Goal: Task Accomplishment & Management: Use online tool/utility

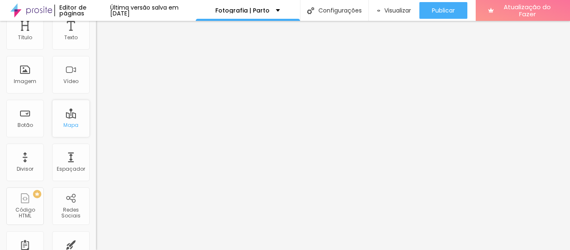
scroll to position [21, 0]
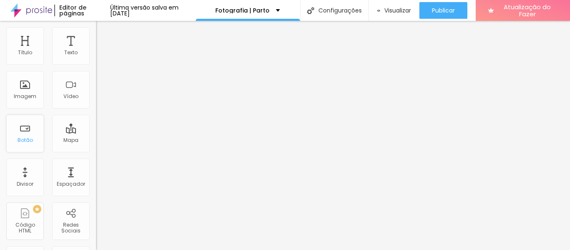
click at [32, 139] on div "Botão" at bounding box center [25, 134] width 38 height 38
click at [18, 144] on font "Botão" at bounding box center [25, 140] width 15 height 7
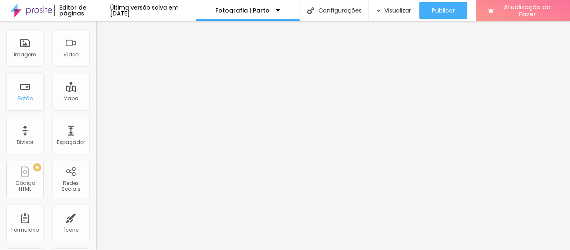
click at [30, 95] on font "Botão" at bounding box center [25, 98] width 15 height 7
click at [25, 89] on div "Botão" at bounding box center [25, 92] width 38 height 38
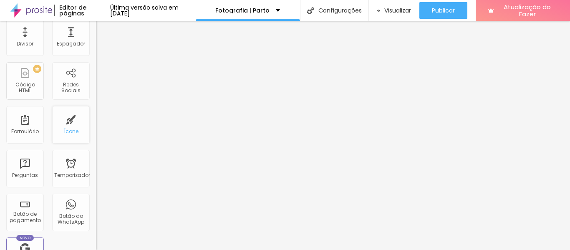
scroll to position [147, 0]
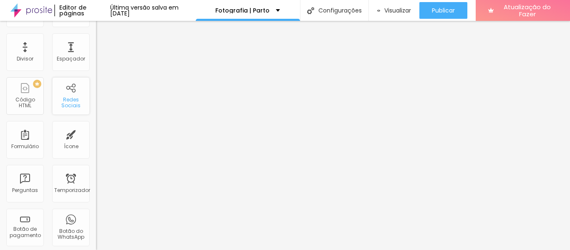
click at [64, 101] on font "Redes Sociais" at bounding box center [70, 102] width 19 height 13
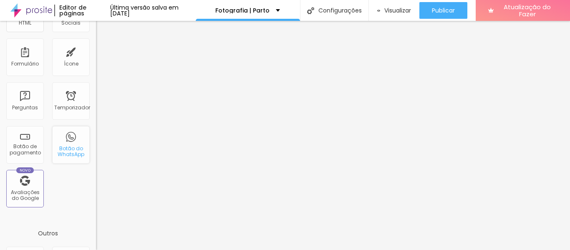
scroll to position [230, 0]
click at [66, 135] on div "Botão do WhatsApp" at bounding box center [71, 144] width 38 height 38
click at [67, 141] on div "Botão do WhatsApp" at bounding box center [71, 144] width 38 height 38
click at [67, 142] on div "Botão do WhatsApp" at bounding box center [71, 144] width 38 height 38
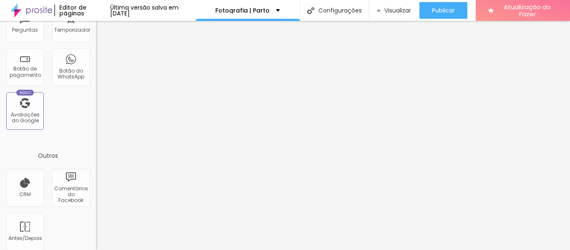
scroll to position [314, 0]
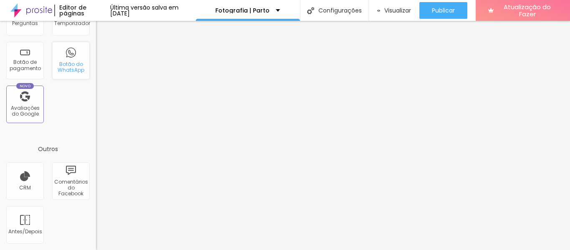
drag, startPoint x: 63, startPoint y: 83, endPoint x: 61, endPoint y: 78, distance: 5.8
click at [59, 74] on div "Botão do WhatsApp" at bounding box center [71, 61] width 38 height 38
click at [58, 70] on font "Botão do WhatsApp" at bounding box center [71, 67] width 27 height 13
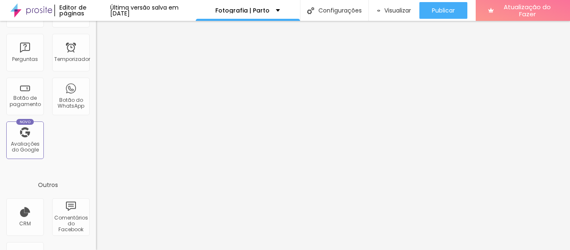
scroll to position [292, 0]
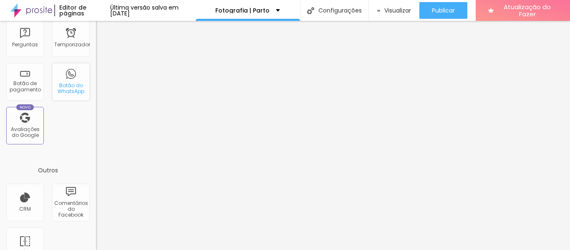
click at [58, 83] on font "Botão do WhatsApp" at bounding box center [71, 88] width 27 height 13
click at [69, 83] on font "Botão do WhatsApp" at bounding box center [71, 88] width 27 height 13
drag, startPoint x: 53, startPoint y: 90, endPoint x: 57, endPoint y: 88, distance: 4.9
click at [58, 90] on font "Botão do WhatsApp" at bounding box center [71, 88] width 27 height 13
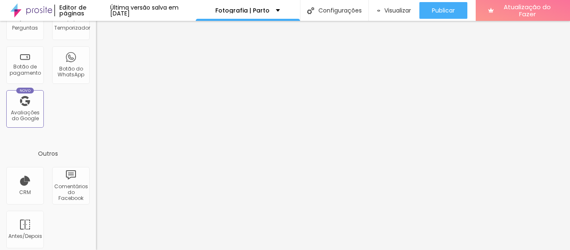
scroll to position [314, 0]
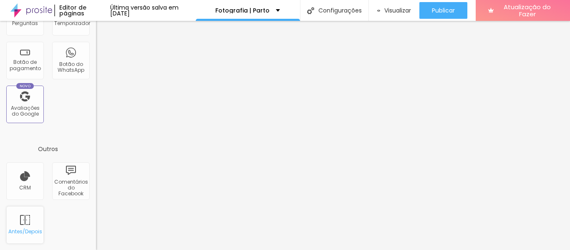
click at [16, 235] on div "Antes/Depois" at bounding box center [25, 225] width 38 height 38
click at [21, 227] on div "Antes/Depois" at bounding box center [25, 225] width 38 height 38
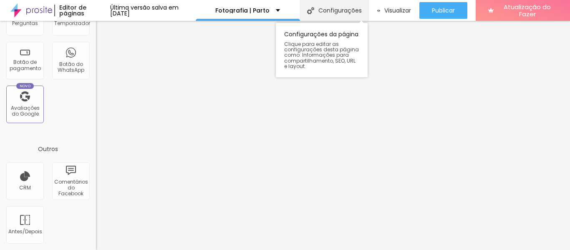
click at [352, 10] on font "Configurações" at bounding box center [340, 10] width 43 height 8
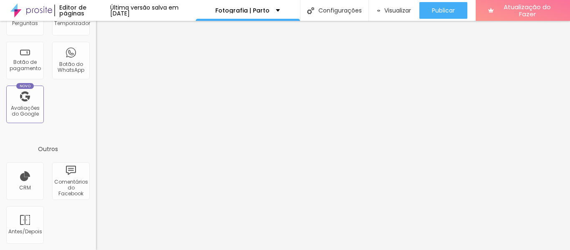
scroll to position [106, 0]
type input "[PERSON_NAME]| Fotografia de [PERSON_NAME]"
type textarea "fotografia de parto foto de parto ensaio gestante foto e video de [PERSON_NAME]…"
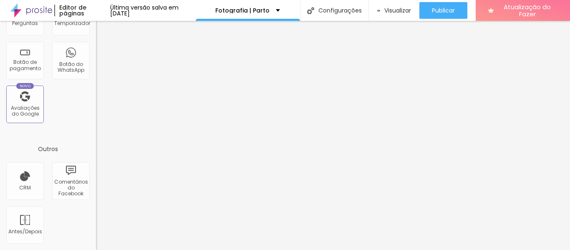
scroll to position [0, 0]
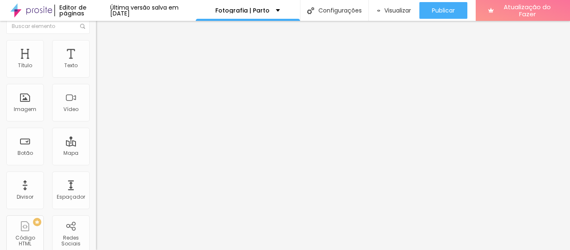
click at [101, 63] on font "Trocar imagem" at bounding box center [121, 59] width 41 height 7
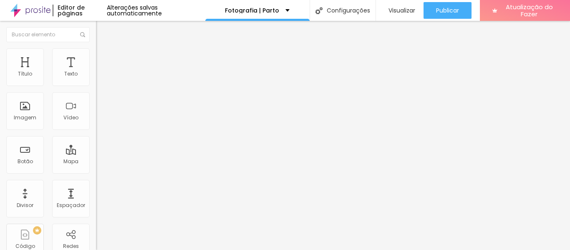
click at [101, 72] on font "Trocar imagem" at bounding box center [121, 68] width 41 height 7
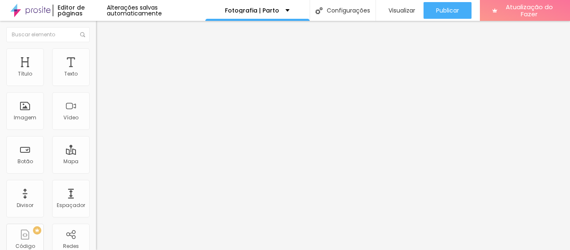
click at [144, 250] on div at bounding box center [285, 255] width 570 height 0
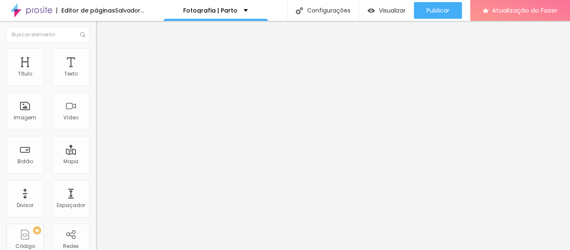
click at [101, 72] on font "Trocar imagem" at bounding box center [121, 68] width 41 height 7
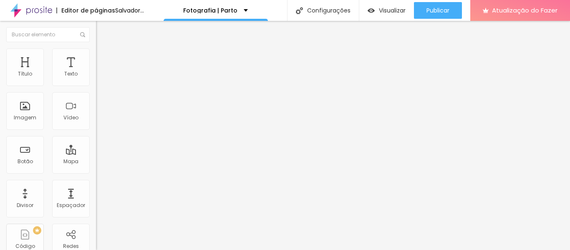
click at [96, 72] on span "Trocar imagem" at bounding box center [119, 68] width 46 height 7
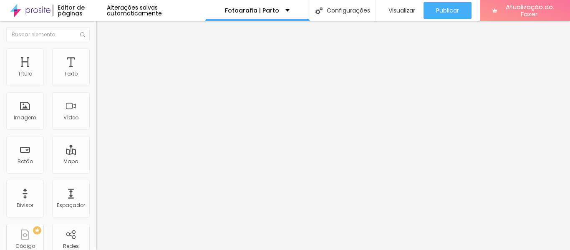
click at [96, 78] on input "https://vimeo.com/947527504?share=copy" at bounding box center [146, 74] width 100 height 8
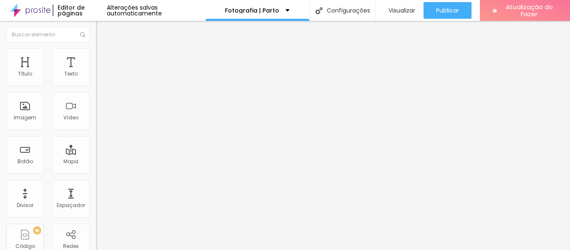
click at [96, 78] on input "https://vimeo.com/947527504?share=copy" at bounding box center [146, 74] width 100 height 8
paste input "www.youtube.com/watch?v=C6WrmP3TI8w&t=22s"
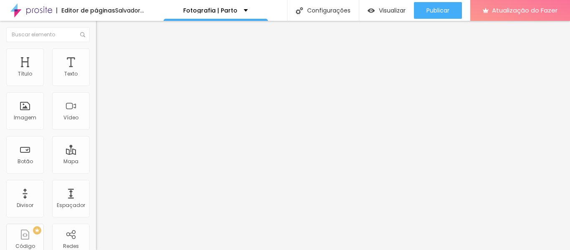
type input "https://www.youtube.com/watch?v=C6WrmP3TI8w&t=22s"
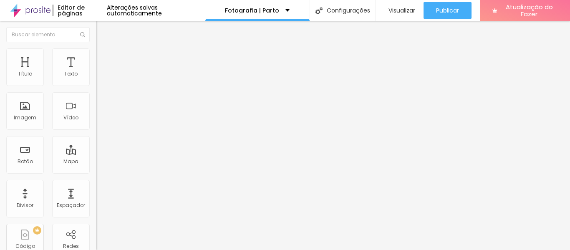
click at [96, 78] on input "https://vimeo.com/947527555?share=copy" at bounding box center [146, 74] width 100 height 8
paste input "www.youtube.com/shorts/YIUqIG1roXU"
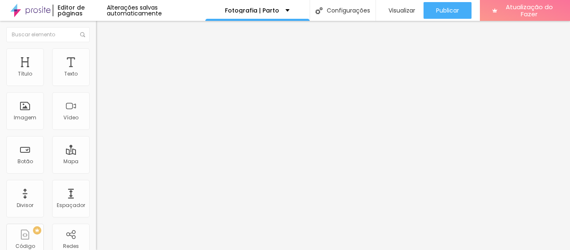
type input "https://www.youtube.com/shorts/YIUqIG1roXU"
click at [96, 125] on font "9:16 Vertical 2" at bounding box center [113, 121] width 34 height 7
click at [96, 178] on div "Editar nulo Conteúdo Estilo Avançado URL do vídeo https://www.youtube.com/short…" at bounding box center [144, 135] width 96 height 229
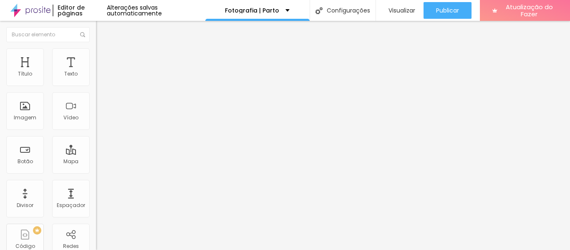
click at [96, 162] on div at bounding box center [144, 162] width 96 height 0
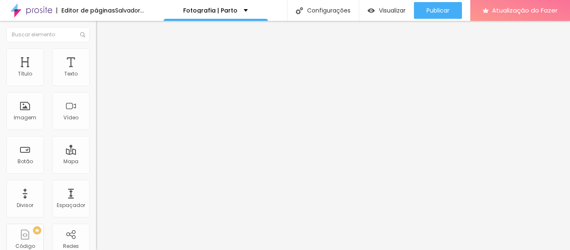
click at [96, 162] on div at bounding box center [144, 162] width 96 height 0
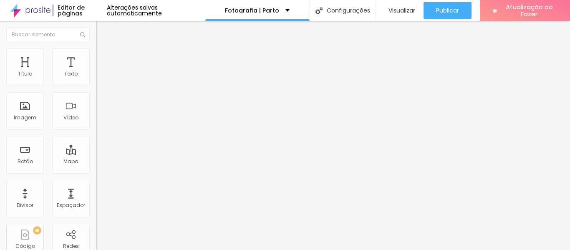
click at [96, 78] on input "https://www.youtube.com/shorts/YIUqIG1roXU" at bounding box center [146, 74] width 100 height 8
click at [96, 208] on div "Editar nulo Conteúdo Estilo Avançado URL do vídeo https://www.youtube.com/short…" at bounding box center [144, 135] width 96 height 229
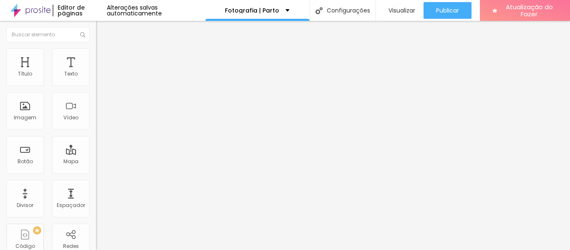
scroll to position [0, 0]
click at [96, 100] on img at bounding box center [99, 97] width 6 height 6
click at [96, 106] on img at bounding box center [99, 104] width 6 height 6
click at [96, 114] on div at bounding box center [144, 110] width 96 height 7
click at [96, 106] on img at bounding box center [99, 104] width 6 height 6
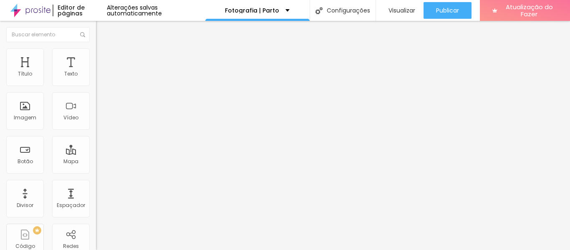
click at [96, 202] on div "Editar nulo Conteúdo Estilo Avançado URL do vídeo https://www.youtube.com/short…" at bounding box center [144, 135] width 96 height 229
click at [101, 72] on font "Trocar imagem" at bounding box center [121, 68] width 41 height 7
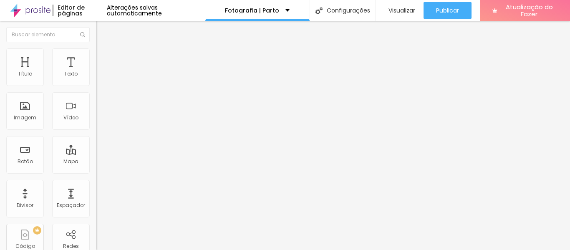
click at [32, 107] on div "Imagem" at bounding box center [25, 111] width 38 height 38
click at [30, 117] on font "Imagem" at bounding box center [25, 117] width 23 height 7
click at [23, 108] on div "Imagem" at bounding box center [25, 111] width 38 height 38
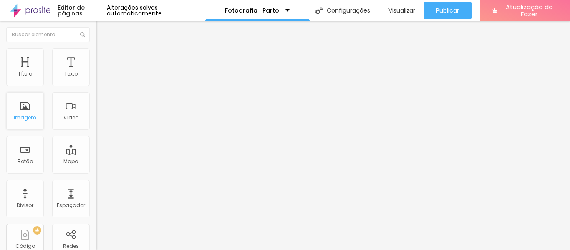
click at [24, 116] on font "Imagem" at bounding box center [25, 117] width 23 height 7
click at [23, 122] on div "Imagem" at bounding box center [25, 111] width 38 height 38
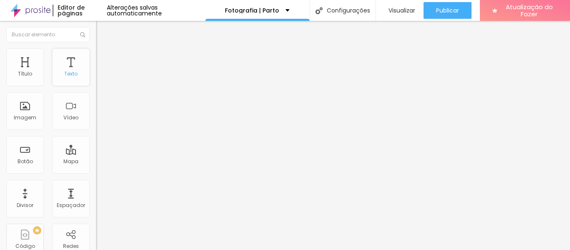
click at [63, 84] on div "Texto" at bounding box center [71, 67] width 38 height 38
click at [26, 123] on div "Imagem" at bounding box center [25, 111] width 38 height 38
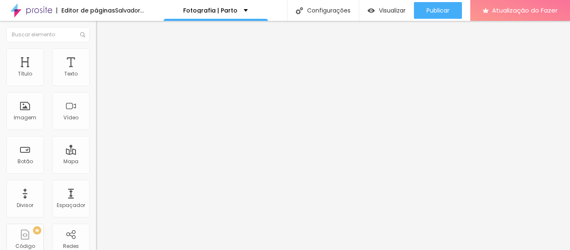
click at [96, 72] on span "Trocar imagem" at bounding box center [119, 68] width 46 height 7
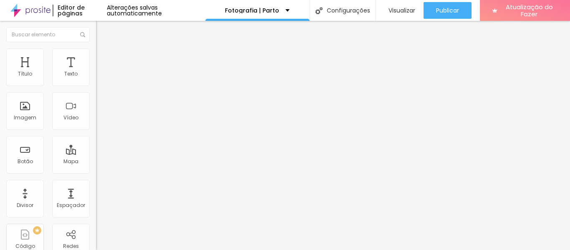
scroll to position [84, 0]
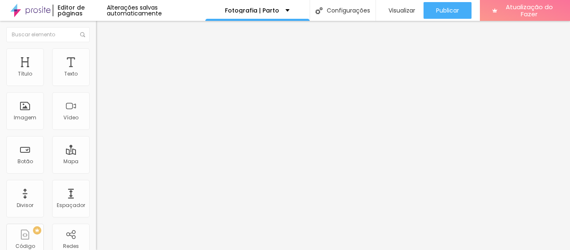
click at [96, 172] on input "https://api.whatsapp.com/send?phone=5511993429997&text=Ol%C3%A1%20,%20vim%20pel…" at bounding box center [146, 168] width 100 height 8
paste input "https://wa.me/message/R24KEIJWEPVPG1"
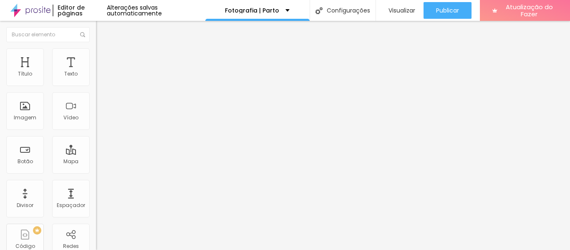
scroll to position [0, 30]
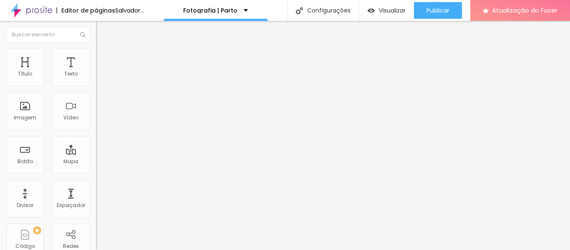
type input "https://wa.me/message/R24KEIJWEPVPG1"
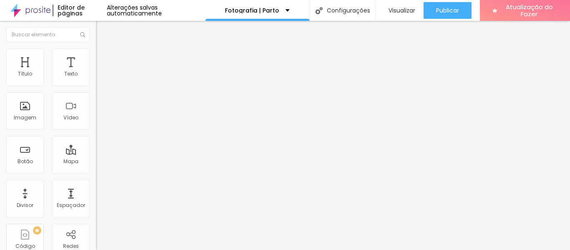
click at [96, 167] on font "Instagram" at bounding box center [110, 170] width 28 height 7
click at [96, 216] on div "Editar nulo Conteúdo Estilo Avançado Instagram Rede social Instagram Endereço U…" at bounding box center [144, 135] width 96 height 229
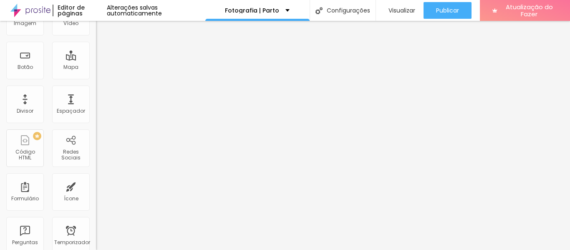
scroll to position [0, 0]
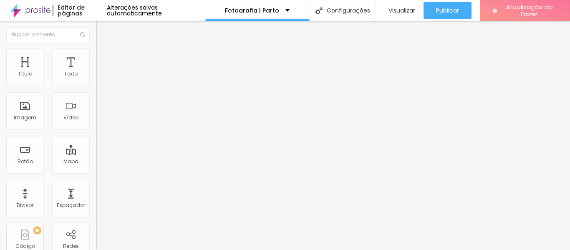
click at [96, 172] on input "https://api.whatsapp.com/send?phone=5511993429997&text=Ol%C3%A1%20,%20vim%20pel…" at bounding box center [146, 168] width 100 height 8
paste input "wa.me/message/R24KEIJWEPVPG1"
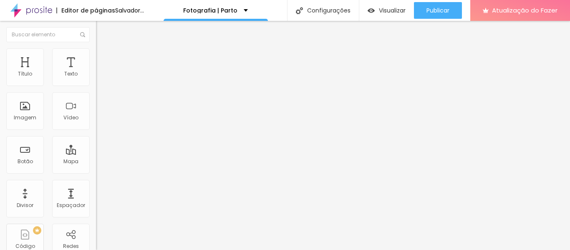
type input "https://wa.me/message/R24KEIJWEPVPG1"
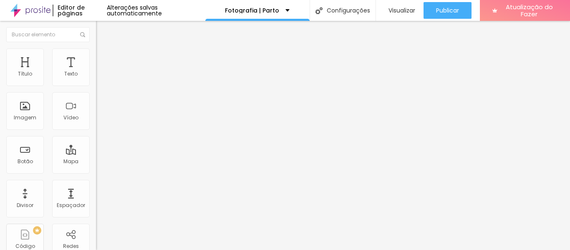
click at [96, 172] on input "https://api.whatsapp.com/send?phone=5511993429997&text=Ol%C3%A1%20,%20vim%20pel…" at bounding box center [146, 168] width 100 height 8
paste input "wa.me/message/R24KEIJWEPVPG1"
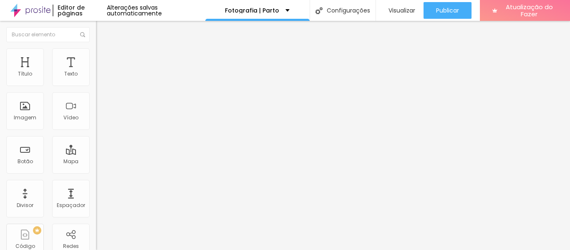
type input "https://wa.me/message/R24KEIJWEPVPG1"
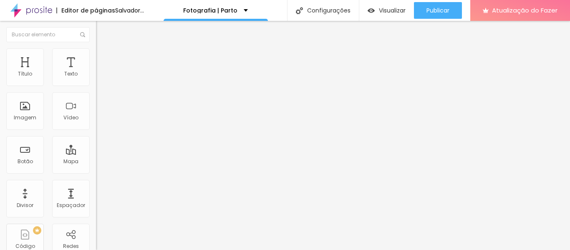
click at [96, 172] on input "https://api.whatsapp.com/send?phone=5511993429997&text=Ol%C3%A1%20,%20vim%20pel…" at bounding box center [146, 168] width 100 height 8
paste input "wa.me/message/R24KEIJWEPVPG1"
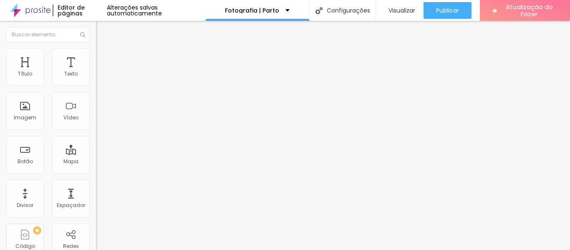
type input "https://wa.me/message/R24KEIJWEPVPG1"
click at [96, 78] on input "https://www.youtube.com/shorts/YIUqIG1roXU" at bounding box center [146, 74] width 100 height 8
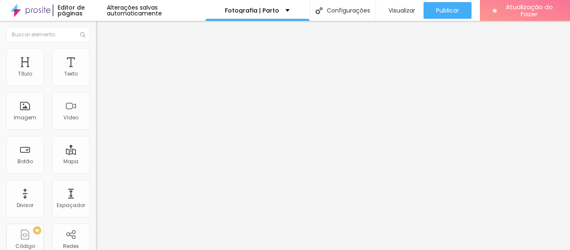
paste input "watch?v=DkkXeAwI8T8&t=225s"
type input "https://www.youtube.com/watch?v=DkkXeAwI8T8&t=225s"
click at [395, 9] on font "Visualizar" at bounding box center [402, 10] width 27 height 8
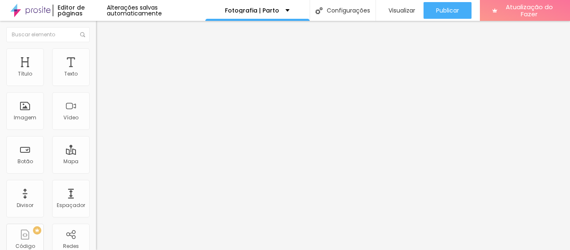
click at [101, 72] on font "Trocar imagem" at bounding box center [121, 68] width 41 height 7
click at [403, 10] on font "Visualizar" at bounding box center [402, 10] width 27 height 8
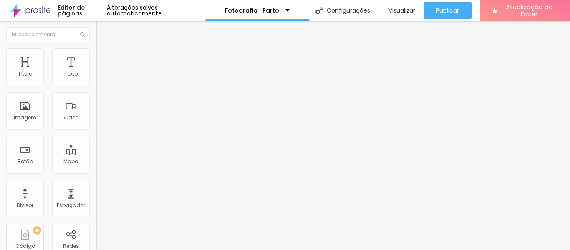
click at [96, 72] on span "Trocar imagem" at bounding box center [119, 68] width 46 height 7
click at [104, 58] on font "Estilo" at bounding box center [110, 54] width 13 height 7
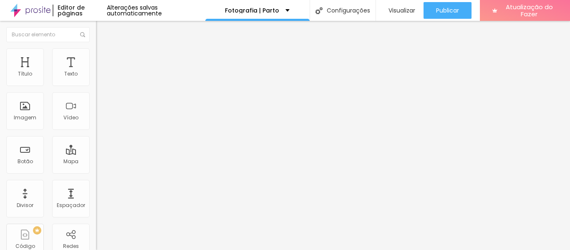
click at [96, 48] on li "Conteúdo" at bounding box center [144, 44] width 96 height 8
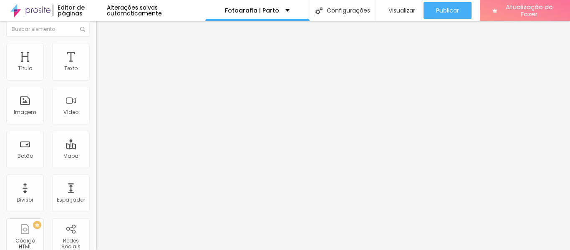
scroll to position [8, 0]
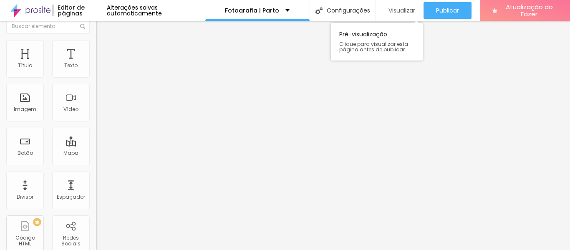
click at [391, 11] on font "Visualizar" at bounding box center [402, 10] width 27 height 8
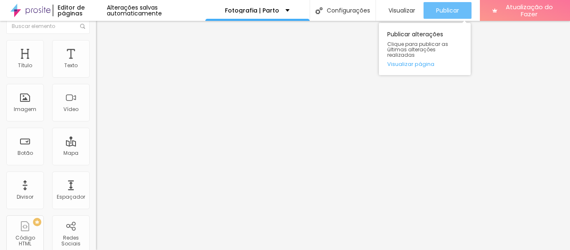
click at [448, 17] on div "Publicar" at bounding box center [447, 10] width 23 height 17
click at [437, 13] on font "Publicar" at bounding box center [447, 10] width 23 height 8
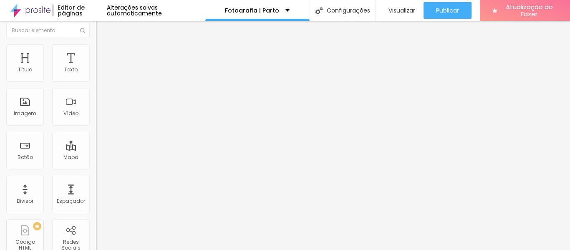
scroll to position [0, 0]
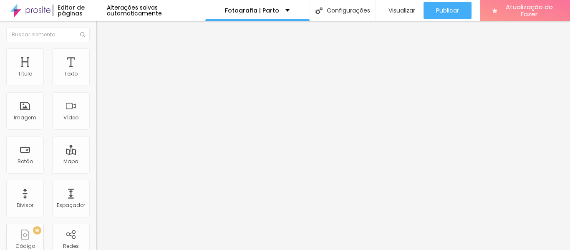
click at [102, 30] on img "button" at bounding box center [105, 30] width 7 height 7
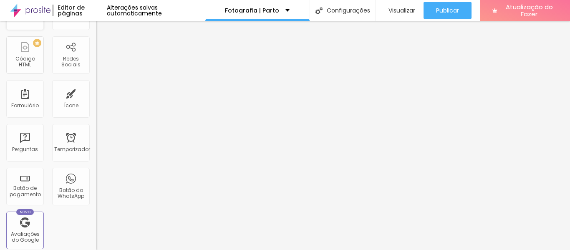
scroll to position [84, 0]
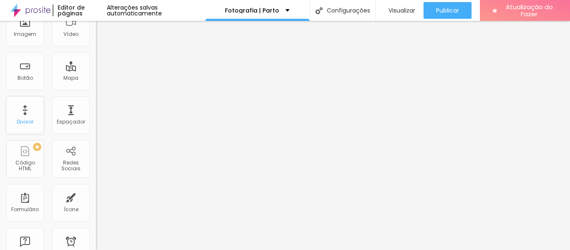
click at [28, 125] on font "Divisor" at bounding box center [25, 121] width 17 height 7
click at [29, 78] on font "Botão" at bounding box center [25, 77] width 15 height 7
click at [25, 74] on font "Botão" at bounding box center [25, 77] width 15 height 7
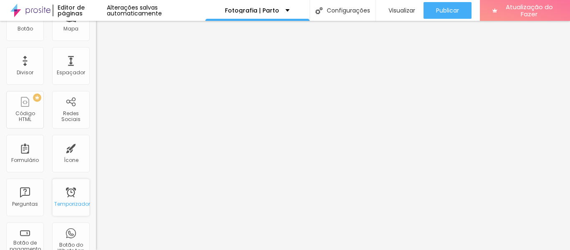
scroll to position [209, 0]
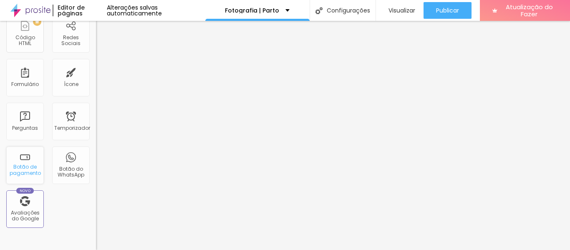
click at [23, 167] on font "Botão de pagamento" at bounding box center [25, 169] width 31 height 13
click at [22, 160] on div "Botão de pagamento" at bounding box center [25, 166] width 38 height 38
click at [53, 163] on div "Botão do WhatsApp" at bounding box center [71, 166] width 38 height 38
click at [66, 162] on div "Botão do WhatsApp" at bounding box center [71, 166] width 38 height 38
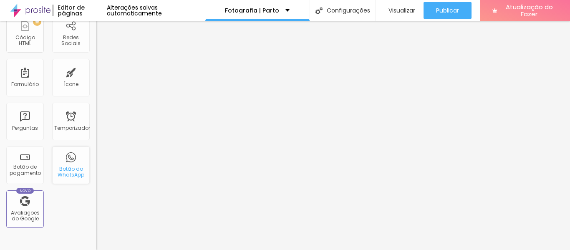
click at [66, 162] on div "Botão do WhatsApp" at bounding box center [71, 166] width 38 height 38
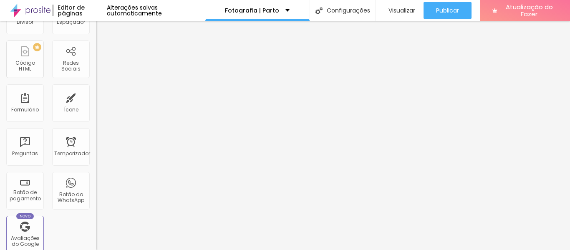
scroll to position [314, 0]
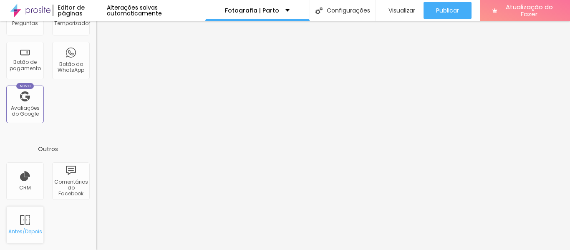
click at [36, 224] on div "Antes/Depois" at bounding box center [25, 225] width 38 height 38
drag, startPoint x: 38, startPoint y: 188, endPoint x: 45, endPoint y: 186, distance: 6.9
click at [38, 188] on div "CRM" at bounding box center [25, 181] width 38 height 38
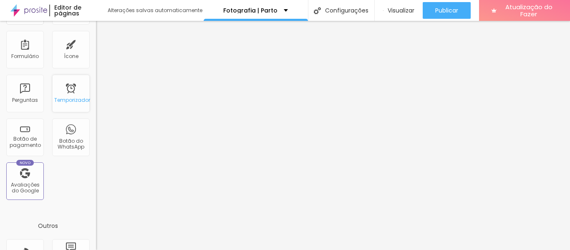
scroll to position [230, 0]
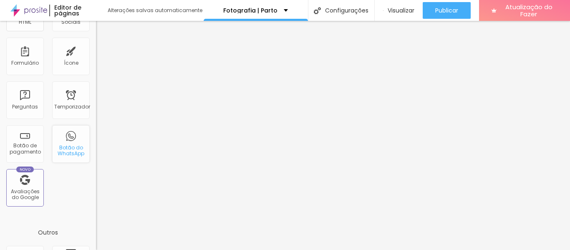
click at [63, 141] on div "Botão do WhatsApp" at bounding box center [71, 144] width 38 height 38
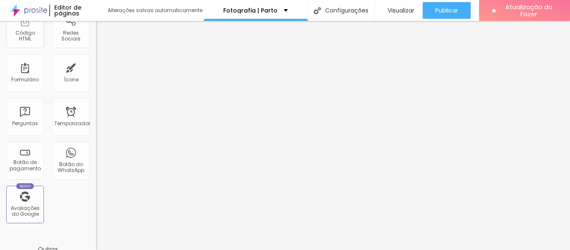
click at [9, 182] on div "Título Texto Imagem Vídeo Botão Mapa Divisor Espaçador PREMIUM Código HTML Rede…" at bounding box center [48, 32] width 96 height 395
click at [18, 192] on div "Novo Avaliações do Google" at bounding box center [25, 205] width 38 height 38
click at [18, 175] on div "Botão de pagamento" at bounding box center [25, 161] width 38 height 38
click at [23, 162] on font "Botão de pagamento" at bounding box center [25, 165] width 31 height 13
click at [23, 161] on font "Botão de pagamento" at bounding box center [25, 165] width 31 height 13
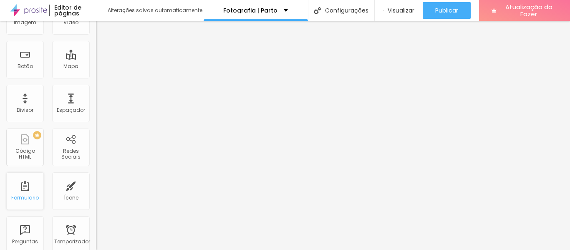
scroll to position [0, 0]
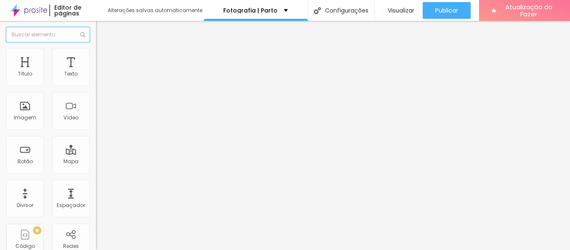
click at [41, 39] on input "text" at bounding box center [48, 34] width 84 height 15
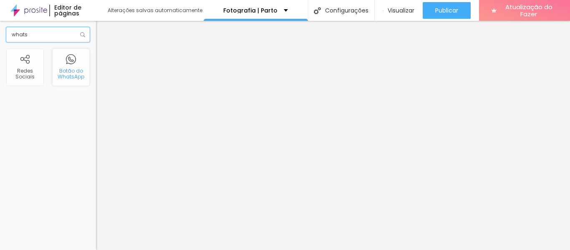
type input "whats"
click at [73, 71] on font "Botão do WhatsApp" at bounding box center [71, 73] width 27 height 13
click at [73, 73] on font "Botão do WhatsApp" at bounding box center [71, 73] width 27 height 13
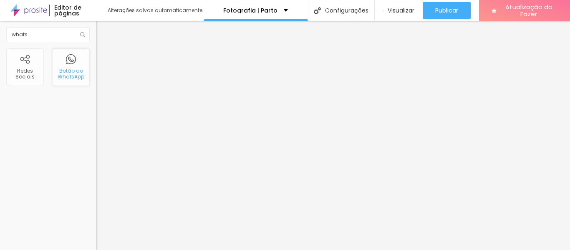
click at [73, 73] on font "Botão do WhatsApp" at bounding box center [71, 73] width 27 height 13
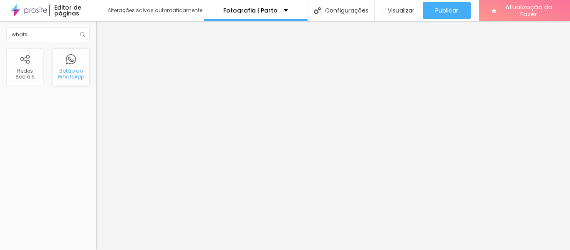
click at [73, 73] on font "Botão do WhatsApp" at bounding box center [71, 73] width 27 height 13
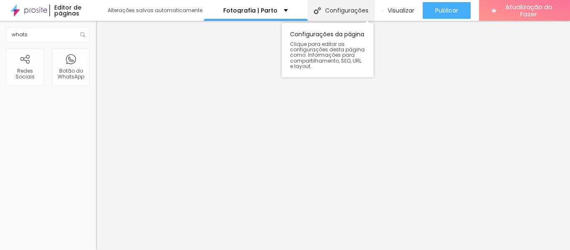
click at [361, 1] on div "Configurações" at bounding box center [341, 10] width 66 height 21
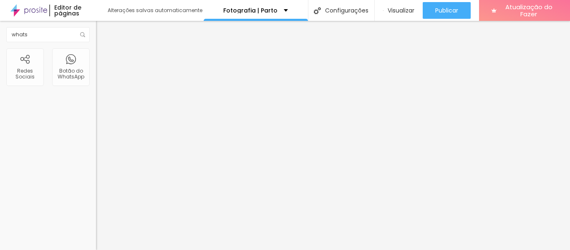
click at [26, 68] on font "Redes Sociais" at bounding box center [24, 73] width 19 height 13
click at [77, 65] on div "Botão do WhatsApp" at bounding box center [71, 67] width 38 height 38
click at [73, 63] on div "Botão do WhatsApp" at bounding box center [71, 67] width 38 height 38
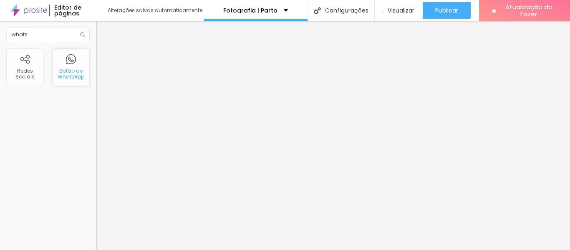
click at [73, 62] on div "Botão do WhatsApp" at bounding box center [71, 67] width 38 height 38
click at [72, 62] on div "Botão do WhatsApp" at bounding box center [71, 67] width 38 height 38
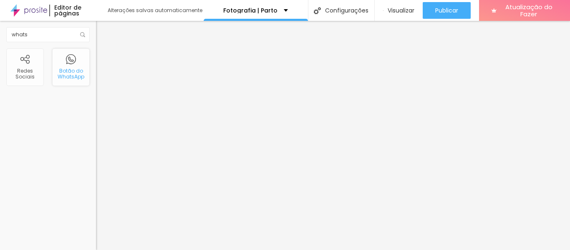
click at [72, 62] on div "Botão do WhatsApp" at bounding box center [71, 67] width 38 height 38
click at [73, 62] on div "Botão do WhatsApp" at bounding box center [71, 67] width 38 height 38
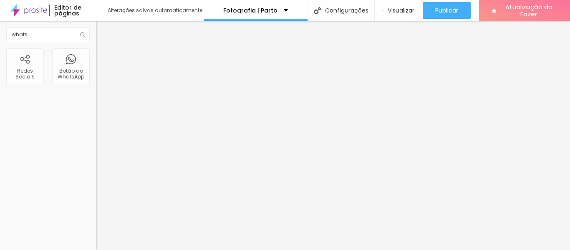
drag, startPoint x: 73, startPoint y: 62, endPoint x: 94, endPoint y: 58, distance: 21.6
click at [80, 61] on div "Botão do WhatsApp" at bounding box center [71, 67] width 38 height 38
click at [268, 8] on font "Fotografia | Parto" at bounding box center [250, 10] width 54 height 8
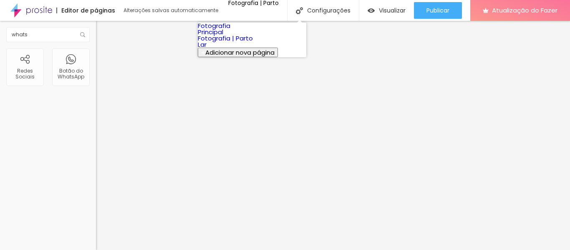
click at [238, 43] on font "Fotografia | Parto" at bounding box center [225, 38] width 55 height 9
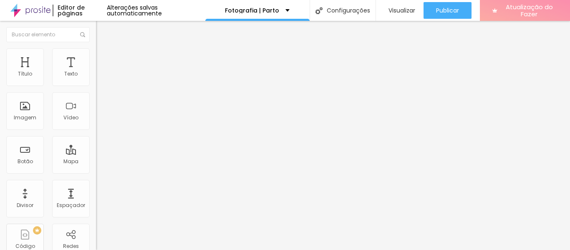
click at [519, 13] on span "Atualização do Fazer" at bounding box center [529, 10] width 57 height 15
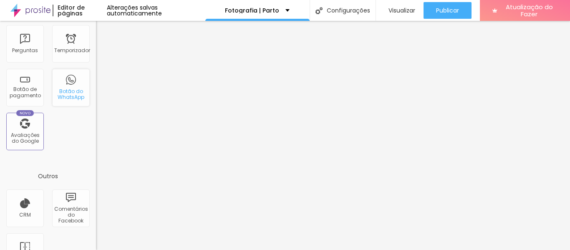
scroll to position [272, 0]
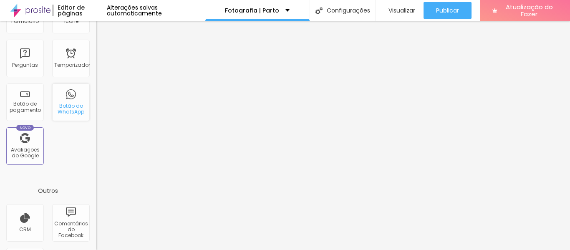
click at [62, 103] on font "Botão do WhatsApp" at bounding box center [71, 108] width 27 height 13
click at [61, 102] on font "Botão do WhatsApp" at bounding box center [71, 108] width 27 height 13
click at [59, 101] on div "Botão do WhatsApp" at bounding box center [71, 103] width 38 height 38
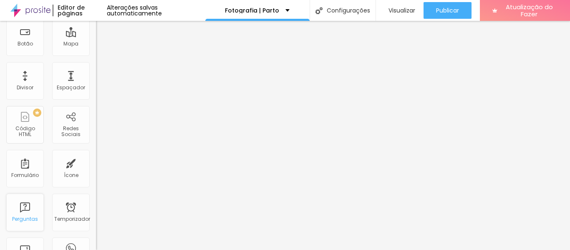
scroll to position [125, 0]
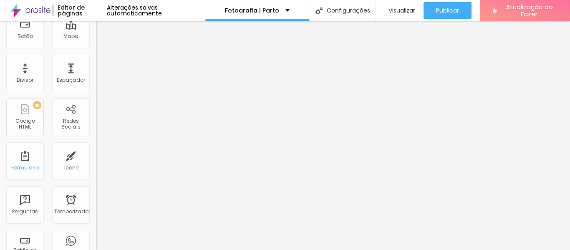
click at [29, 153] on div "Formulário" at bounding box center [25, 161] width 38 height 38
click at [21, 163] on div "Formulário" at bounding box center [25, 161] width 38 height 38
click at [50, 162] on div "Título Texto Imagem Vídeo Botão Mapa Divisor Espaçador PREMIUM Código HTML Rede…" at bounding box center [48, 120] width 96 height 395
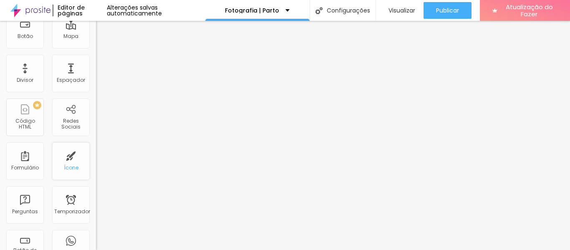
click at [52, 162] on div "Ícone" at bounding box center [71, 161] width 38 height 38
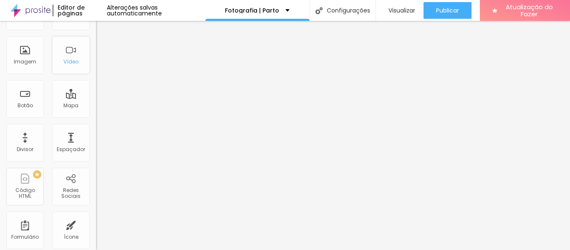
scroll to position [0, 0]
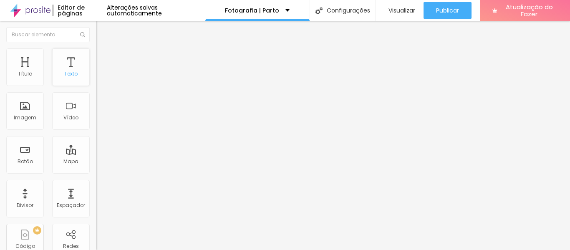
click at [65, 69] on div "Texto" at bounding box center [71, 67] width 38 height 38
click at [17, 60] on div "Título" at bounding box center [25, 67] width 38 height 38
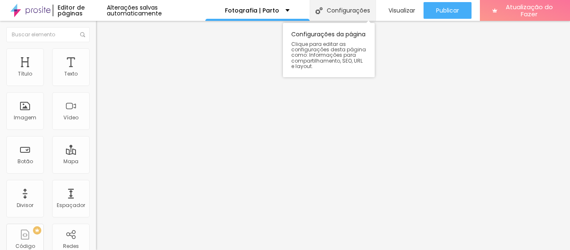
click at [341, 8] on font "Configurações" at bounding box center [348, 10] width 43 height 8
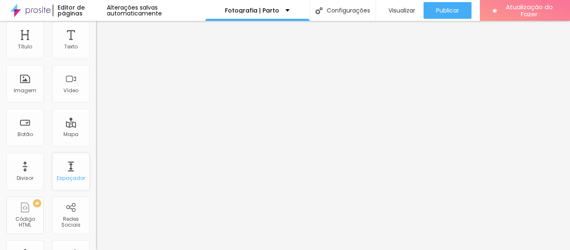
scroll to position [42, 0]
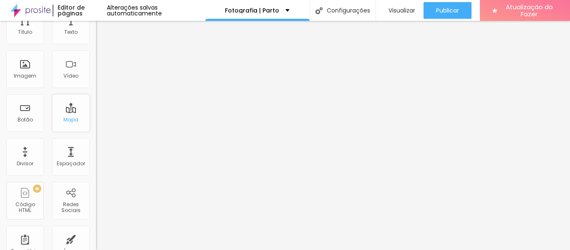
click at [56, 116] on div "Mapa" at bounding box center [71, 113] width 38 height 38
click at [60, 116] on div "Mapa" at bounding box center [71, 113] width 38 height 38
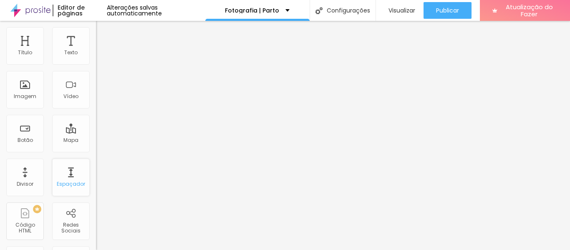
scroll to position [0, 0]
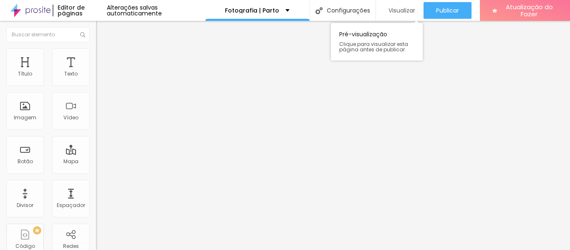
click at [407, 7] on font "Visualizar" at bounding box center [402, 10] width 27 height 8
